Goal: Check status: Check status

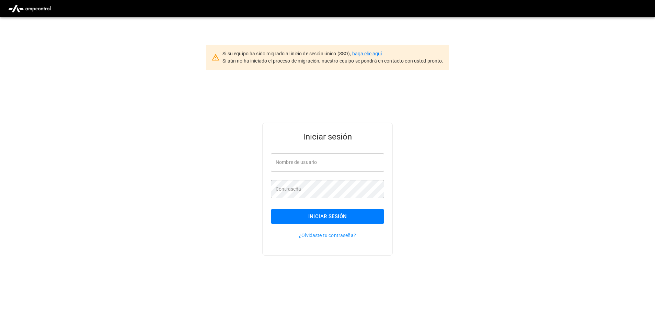
type input "**********"
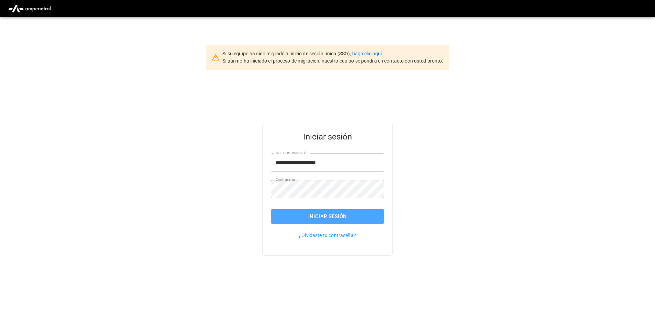
click at [366, 211] on button "Iniciar sesión" at bounding box center [327, 216] width 113 height 14
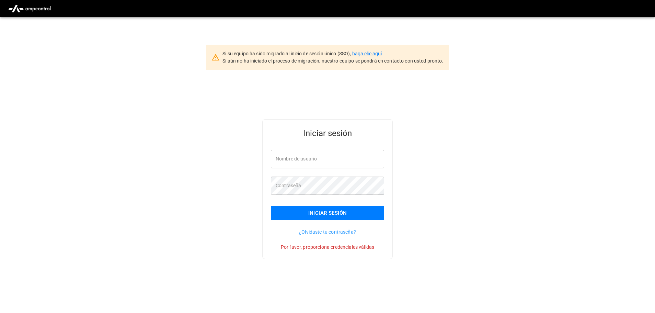
click at [373, 56] on link "haga clic aquí" at bounding box center [367, 53] width 30 height 5
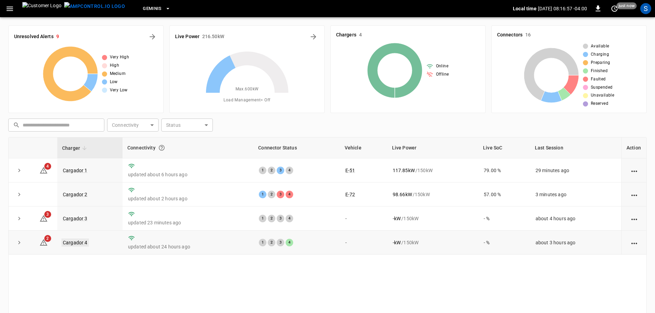
click at [78, 245] on link "Cargador 4" at bounding box center [74, 242] width 27 height 8
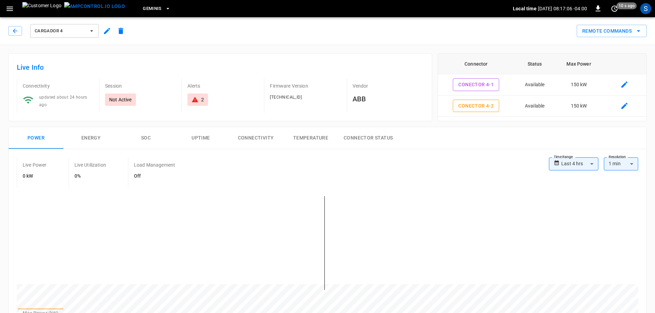
click at [16, 26] on div "Cargador 4" at bounding box center [67, 31] width 119 height 16
click at [15, 30] on icon "button" at bounding box center [15, 30] width 7 height 7
